Goal: Task Accomplishment & Management: Use online tool/utility

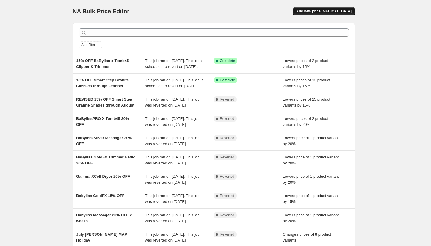
click at [324, 12] on span "Add new price [MEDICAL_DATA]" at bounding box center [323, 11] width 55 height 5
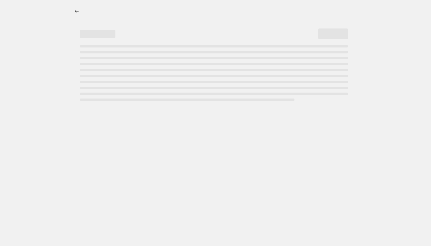
select select "percentage"
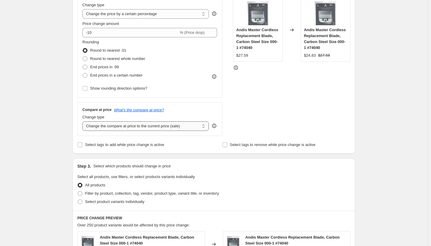
scroll to position [178, 0]
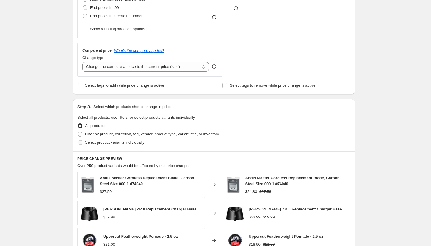
click at [103, 143] on span "Select product variants individually" at bounding box center [114, 142] width 59 height 4
click at [78, 141] on input "Select product variants individually" at bounding box center [78, 140] width 0 height 0
radio input "true"
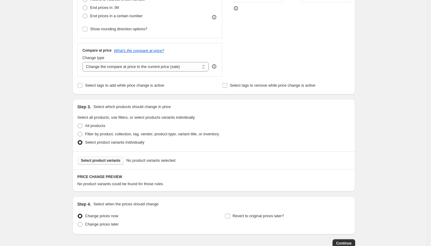
click at [107, 161] on span "Select product variants" at bounding box center [101, 160] width 40 height 5
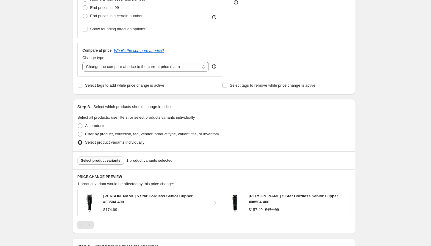
scroll to position [119, 0]
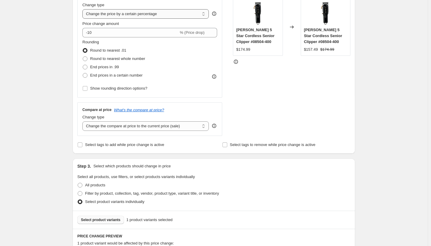
click at [177, 15] on select "Change the price to a certain amount Change the price by a certain amount Chang…" at bounding box center [145, 14] width 126 height 10
select select "to"
click at [84, 9] on select "Change the price to a certain amount Change the price by a certain amount Chang…" at bounding box center [145, 14] width 126 height 10
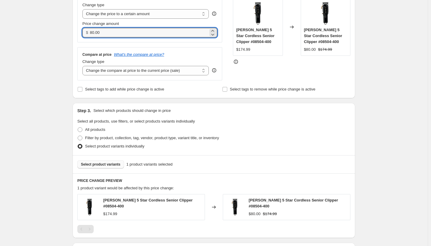
drag, startPoint x: 185, startPoint y: 33, endPoint x: 84, endPoint y: 33, distance: 101.4
click at [84, 33] on div "$ 80.00" at bounding box center [149, 33] width 135 height 10
type input "148.74"
click at [38, 45] on div "Create new price [MEDICAL_DATA]. This page is ready Create new price [MEDICAL_D…" at bounding box center [213, 105] width 427 height 449
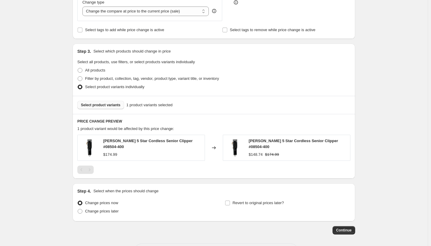
scroll to position [200, 0]
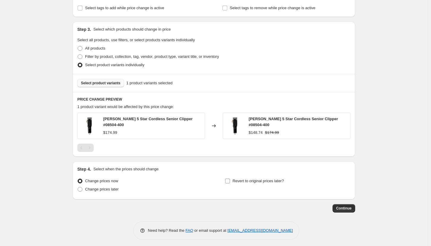
click at [230, 179] on input "Revert to original prices later?" at bounding box center [227, 181] width 5 height 5
checkbox input "true"
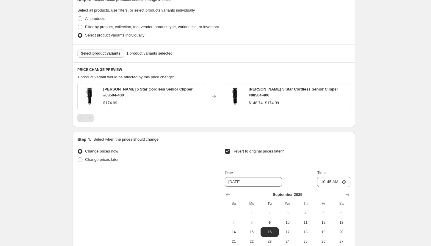
scroll to position [260, 0]
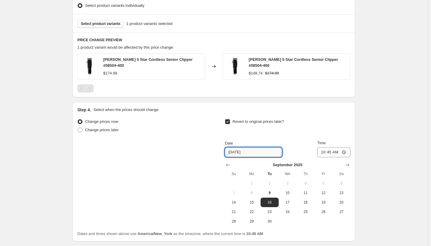
click at [262, 150] on input "[DATE]" at bounding box center [253, 153] width 57 height 10
click at [347, 164] on icon "Show next month, October 2025" at bounding box center [347, 165] width 4 height 3
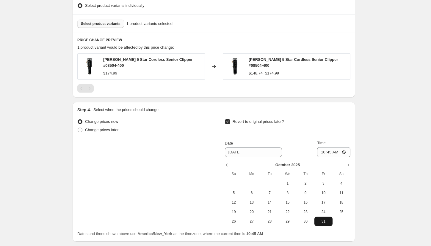
click at [327, 221] on span "31" at bounding box center [323, 221] width 13 height 5
type input "[DATE]"
click at [325, 152] on input "10:45" at bounding box center [333, 152] width 33 height 10
type input "23:59"
click at [386, 126] on div "Create new price [MEDICAL_DATA]. This page is ready Create new price [MEDICAL_D…" at bounding box center [213, 15] width 427 height 551
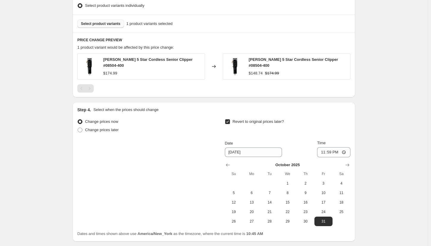
scroll to position [302, 0]
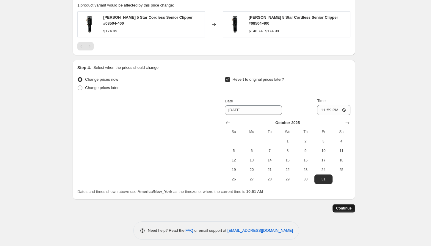
click at [343, 206] on span "Continue" at bounding box center [343, 208] width 15 height 5
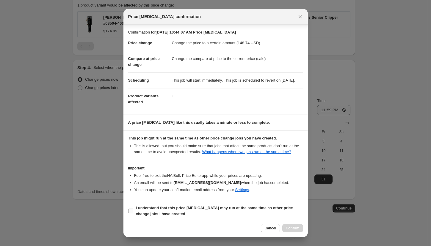
scroll to position [9, 0]
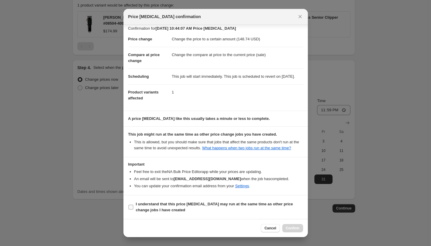
click at [133, 209] on input "I understand that this price [MEDICAL_DATA] may run at the same time as other p…" at bounding box center [130, 207] width 5 height 5
checkbox input "true"
click at [288, 230] on span "Confirm" at bounding box center [293, 228] width 14 height 5
